Goal: Obtain resource: Obtain resource

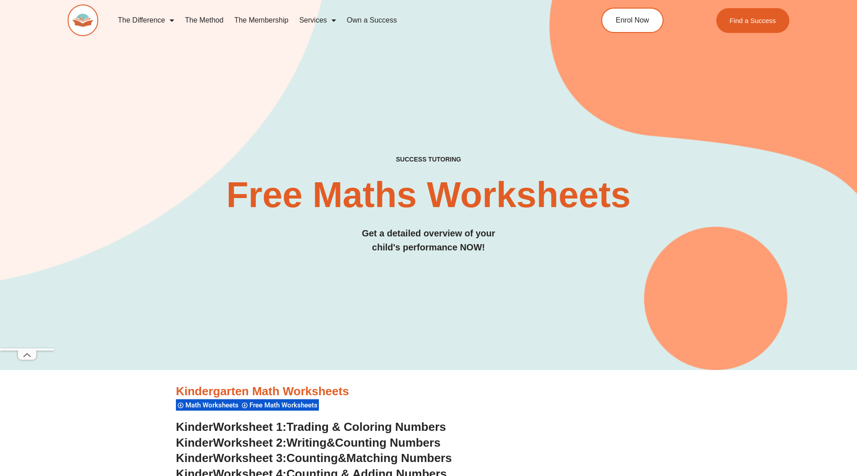
click at [487, 323] on div "SUCCESS TUTORING​ Free Maths Worksheets​ Get a detailed overview of your child'…" at bounding box center [429, 170] width 722 height 400
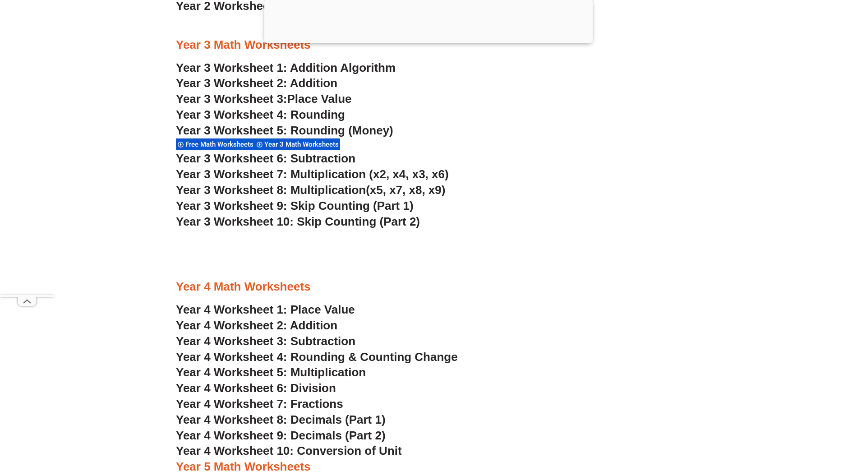
scroll to position [1263, 0]
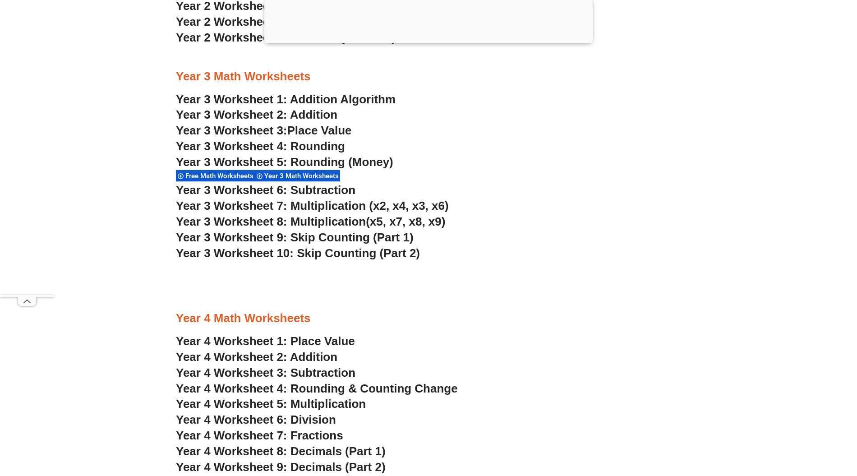
click at [326, 112] on link "Year 3 Worksheet 2: Addition" at bounding box center [256, 115] width 161 height 14
click at [471, 114] on h3 "Year 3 Worksheet 2: Addition" at bounding box center [428, 114] width 505 height 15
click at [330, 188] on span "Year 3 Worksheet 6: Subtraction" at bounding box center [265, 190] width 179 height 14
click at [483, 149] on h3 "Year 3 Worksheet 4: Rounding" at bounding box center [428, 146] width 505 height 15
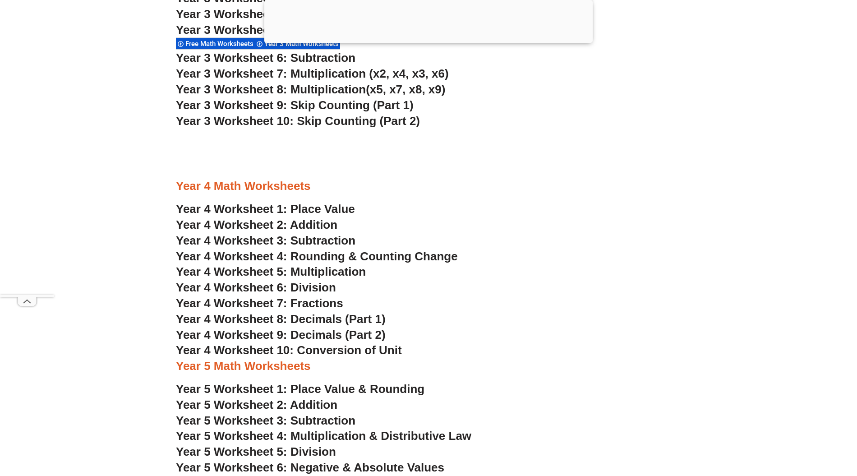
scroll to position [1443, 0]
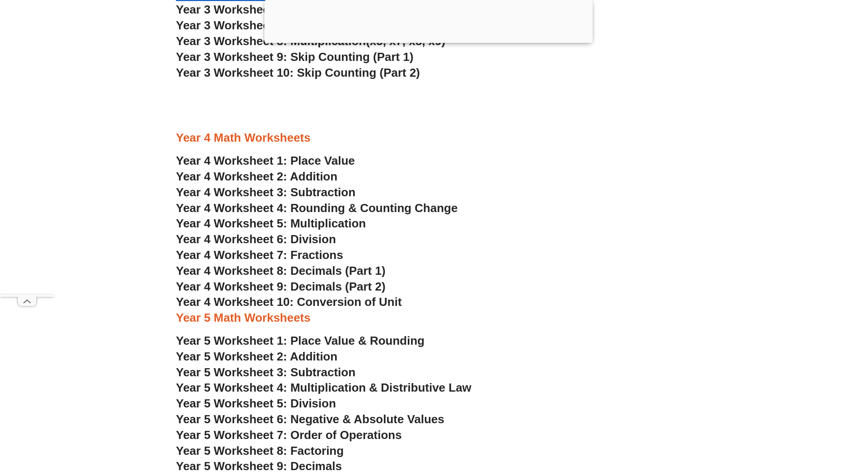
click at [335, 158] on span "Year 4 Worksheet 1: Place Value" at bounding box center [265, 161] width 179 height 14
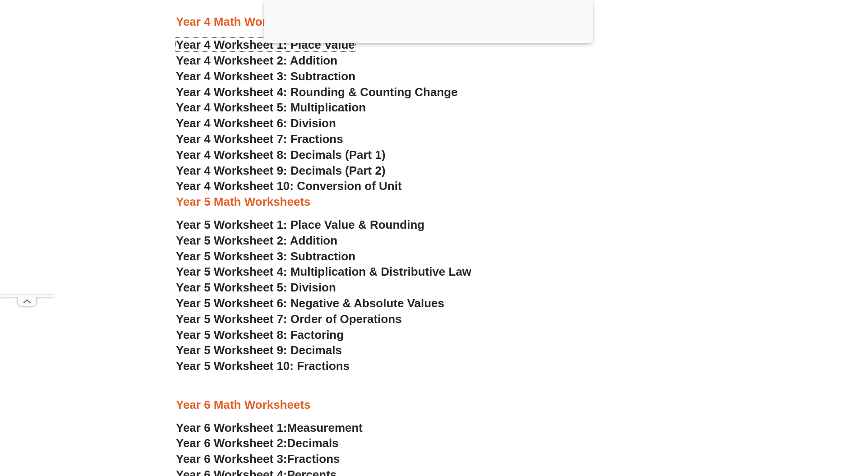
scroll to position [1623, 0]
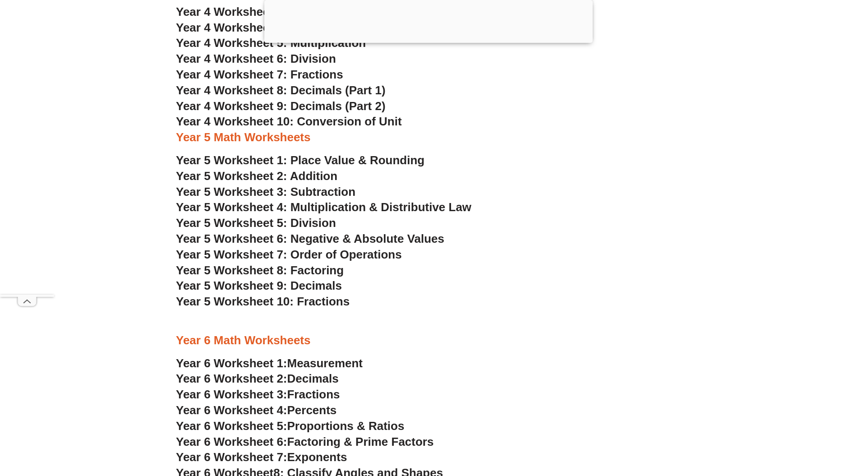
click at [335, 306] on span "Year 5 Worksheet 10: Fractions" at bounding box center [263, 301] width 174 height 14
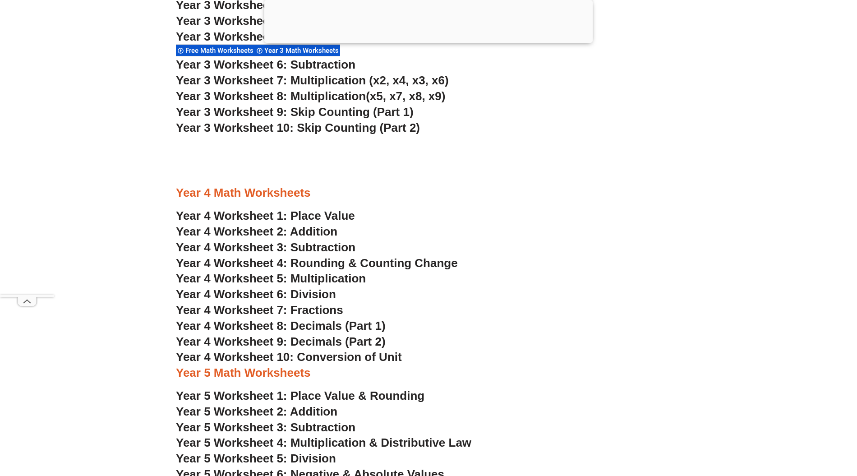
scroll to position [1323, 0]
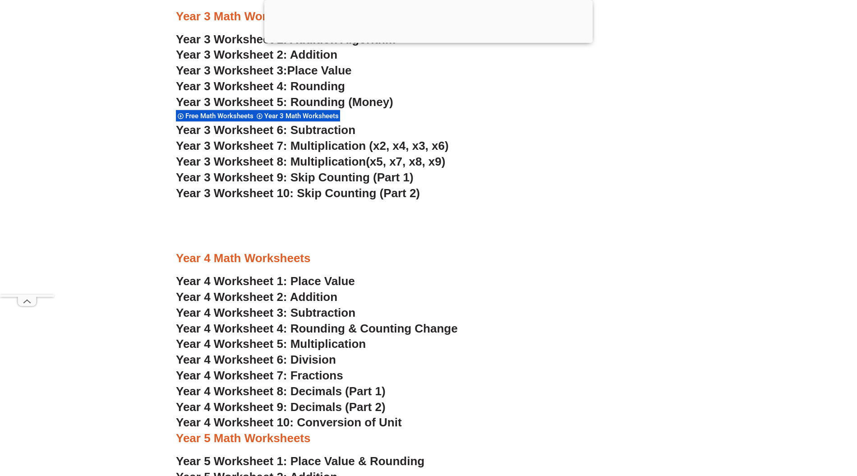
click at [325, 148] on span "Year 3 Worksheet 7: Multiplication (x2, x4, x3, x6)" at bounding box center [312, 146] width 273 height 14
click at [639, 160] on h3 "Year 3 Worksheet 8: Multiplication (x5, x7, x8, x9)" at bounding box center [428, 161] width 505 height 15
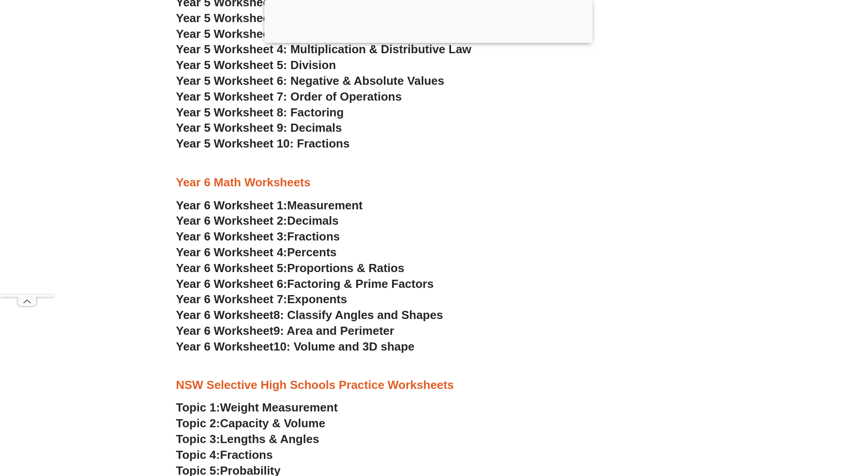
scroll to position [1804, 0]
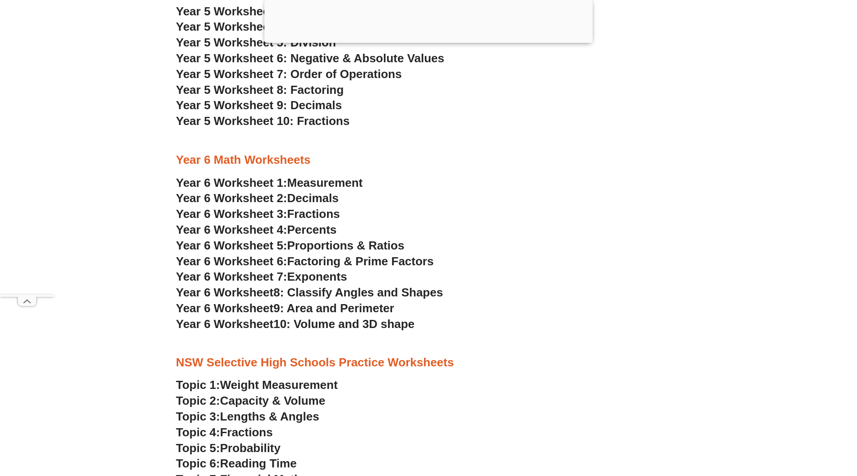
click at [364, 294] on span "8: Classify Angles and Shapes" at bounding box center [358, 292] width 170 height 14
